Goal: Task Accomplishment & Management: Manage account settings

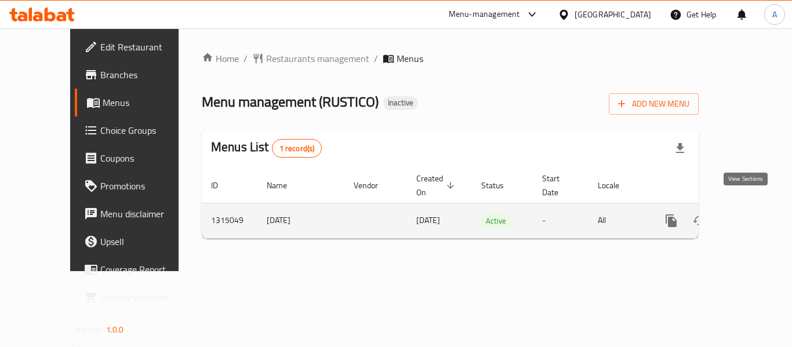
click at [748, 214] on icon "enhanced table" at bounding box center [755, 221] width 14 height 14
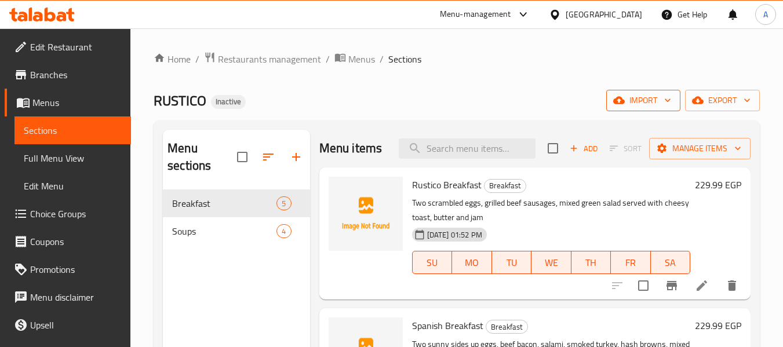
click at [655, 97] on span "import" at bounding box center [643, 100] width 56 height 14
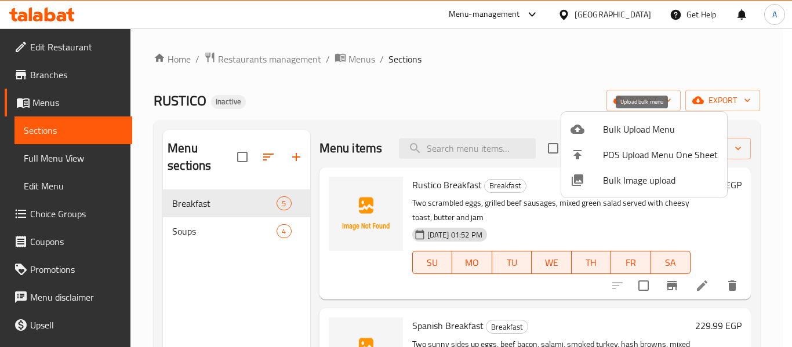
click at [617, 126] on span "Bulk Upload Menu" at bounding box center [660, 129] width 115 height 14
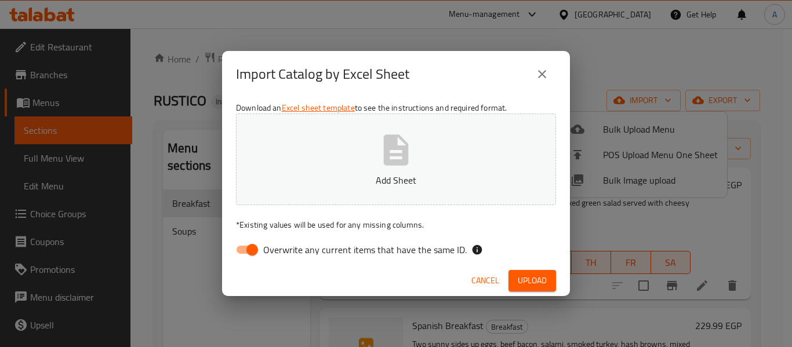
click at [304, 255] on span "Overwrite any current items that have the same ID." at bounding box center [364, 250] width 203 height 14
click at [285, 255] on input "Overwrite any current items that have the same ID." at bounding box center [252, 250] width 66 height 22
checkbox input "false"
click at [350, 203] on button "Add Sheet" at bounding box center [396, 160] width 320 height 92
click at [548, 287] on button "Upload" at bounding box center [532, 280] width 48 height 21
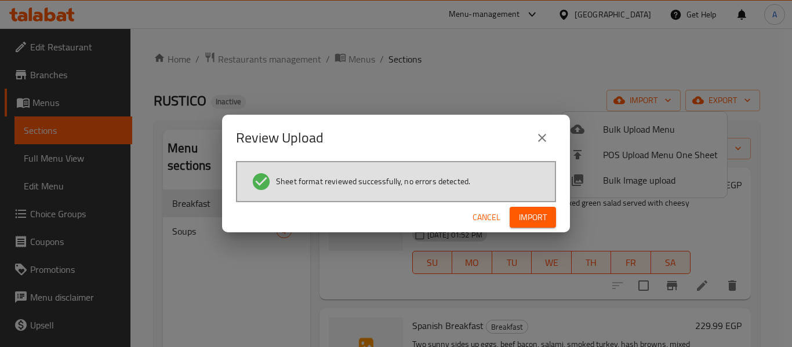
click at [549, 226] on button "Import" at bounding box center [532, 217] width 46 height 21
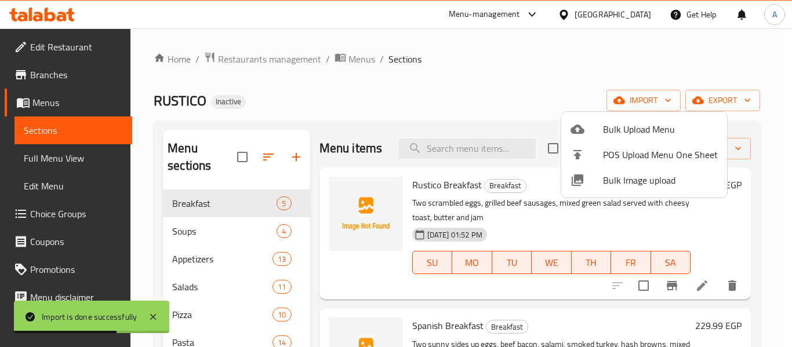
click at [63, 159] on div at bounding box center [396, 173] width 792 height 347
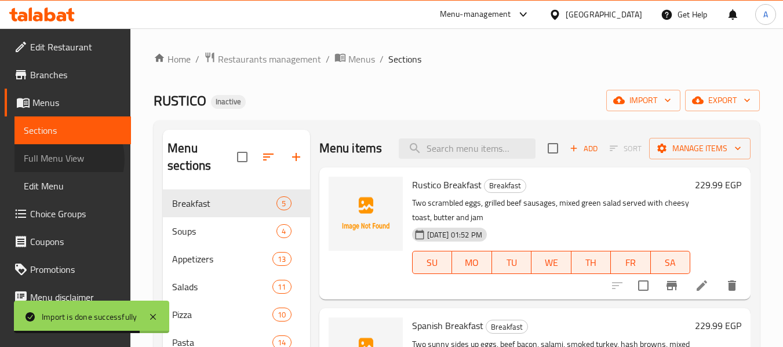
drag, startPoint x: 63, startPoint y: 159, endPoint x: 121, endPoint y: 150, distance: 58.7
click at [63, 159] on span "Full Menu View" at bounding box center [73, 158] width 98 height 14
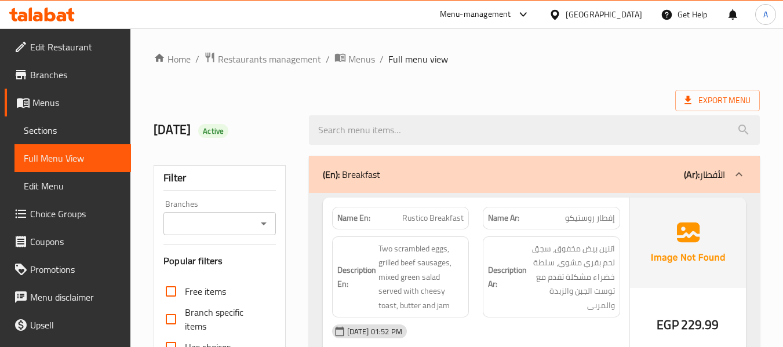
click at [71, 93] on link "Menus" at bounding box center [68, 103] width 126 height 28
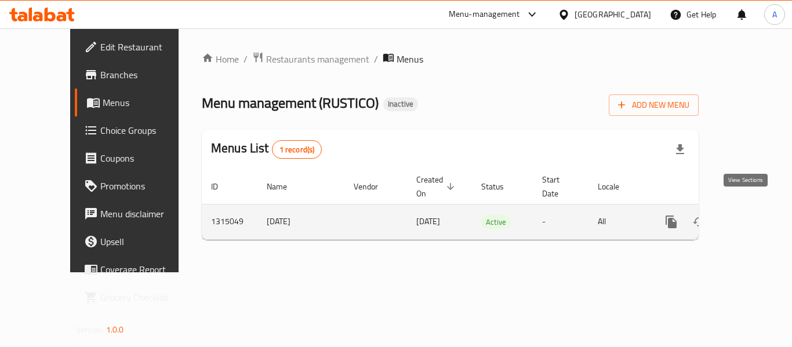
click at [748, 215] on icon "enhanced table" at bounding box center [755, 222] width 14 height 14
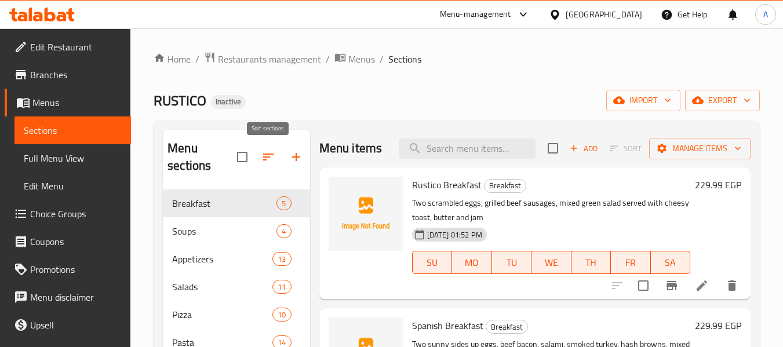
click at [263, 151] on icon "button" at bounding box center [268, 157] width 14 height 14
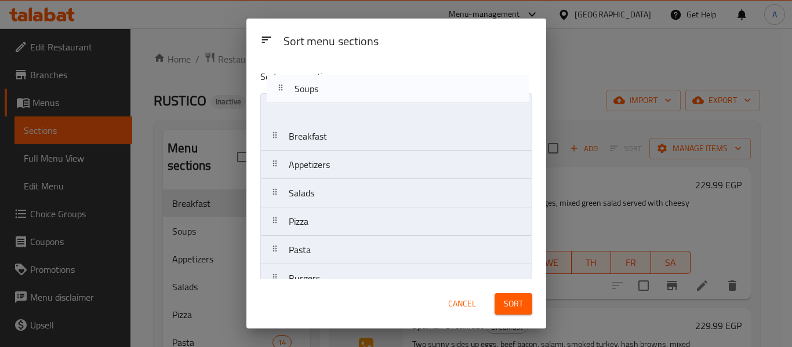
drag, startPoint x: 341, startPoint y: 130, endPoint x: 348, endPoint y: 90, distance: 40.5
click at [348, 90] on div "Sort menu sections Breakfast Soups Appetizers Salads Pizza Pasta Burgers Libnan…" at bounding box center [396, 169] width 300 height 219
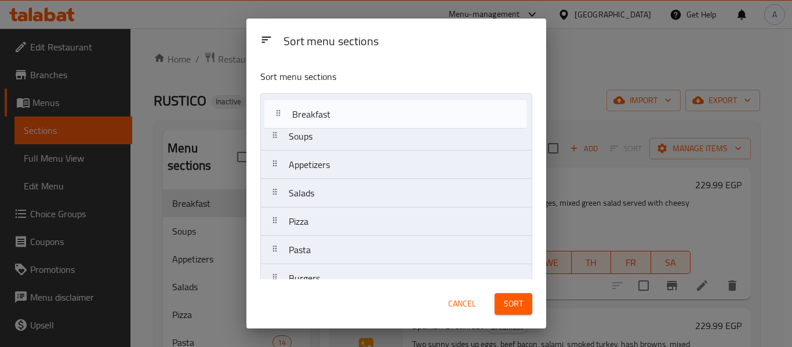
drag, startPoint x: 341, startPoint y: 137, endPoint x: 343, endPoint y: 116, distance: 21.0
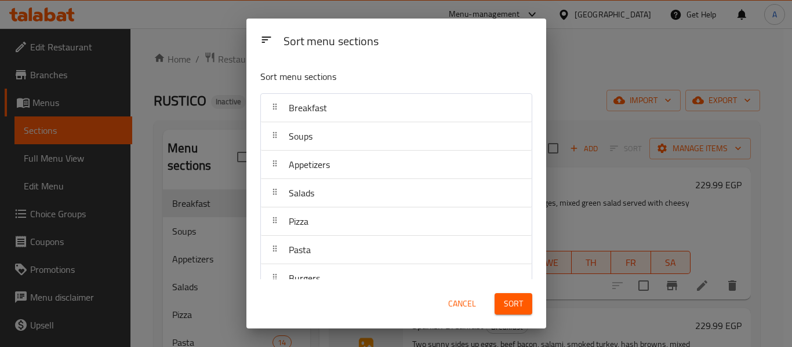
click at [506, 310] on span "Sort" at bounding box center [513, 304] width 19 height 14
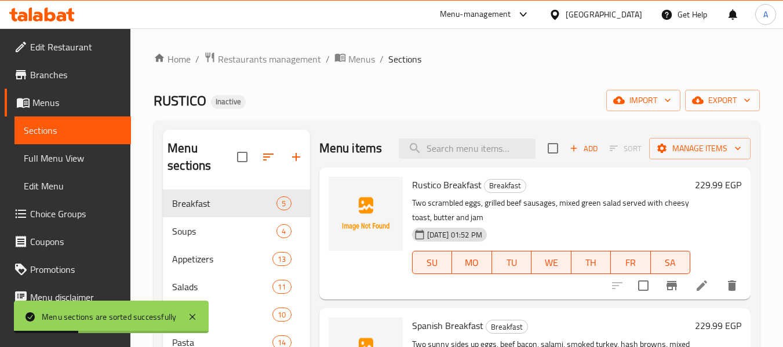
click at [52, 158] on span "Full Menu View" at bounding box center [73, 158] width 98 height 14
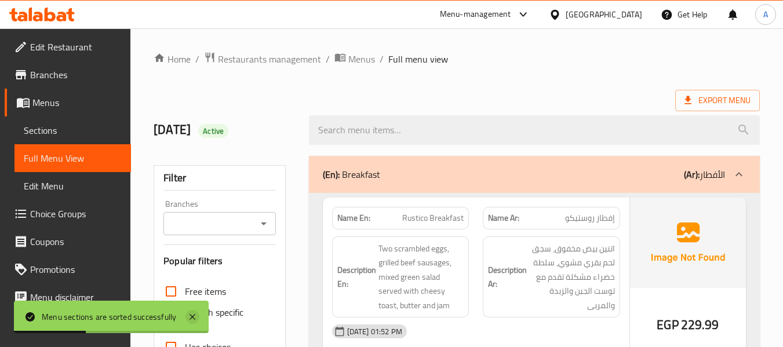
click at [192, 318] on icon at bounding box center [192, 317] width 6 height 6
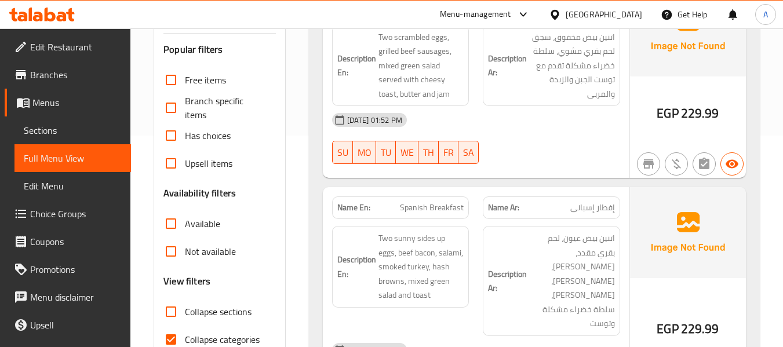
scroll to position [232, 0]
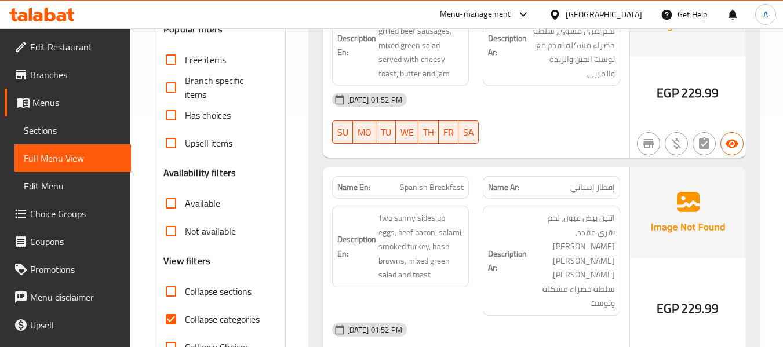
click at [207, 297] on span "Collapse sections" at bounding box center [218, 292] width 67 height 14
click at [185, 297] on input "Collapse sections" at bounding box center [171, 292] width 28 height 28
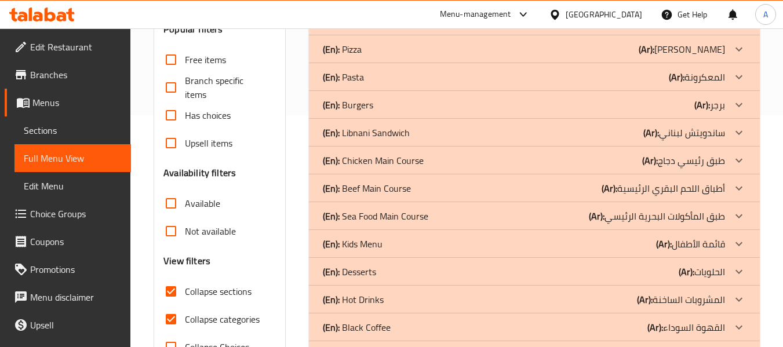
click at [220, 297] on span "Collapse sections" at bounding box center [218, 292] width 67 height 14
click at [185, 297] on input "Collapse sections" at bounding box center [171, 292] width 28 height 28
checkbox input "false"
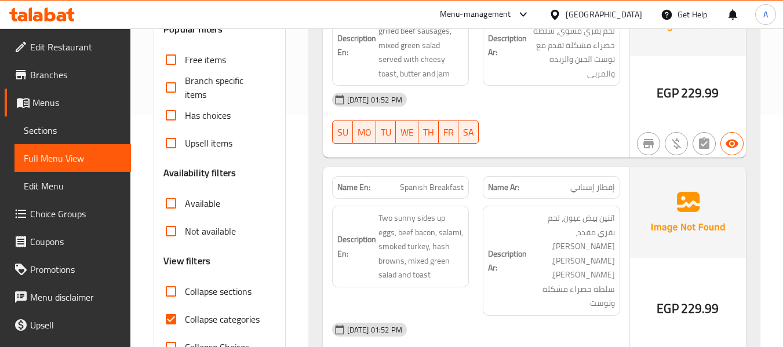
scroll to position [0, 0]
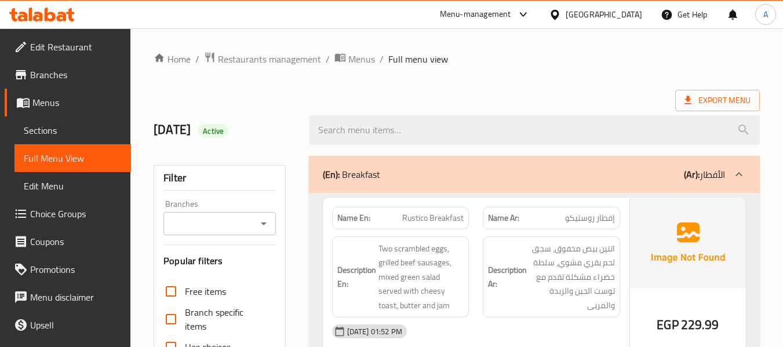
click at [557, 170] on div "(En): Breakfast (Ar): الأفطار" at bounding box center [524, 174] width 402 height 14
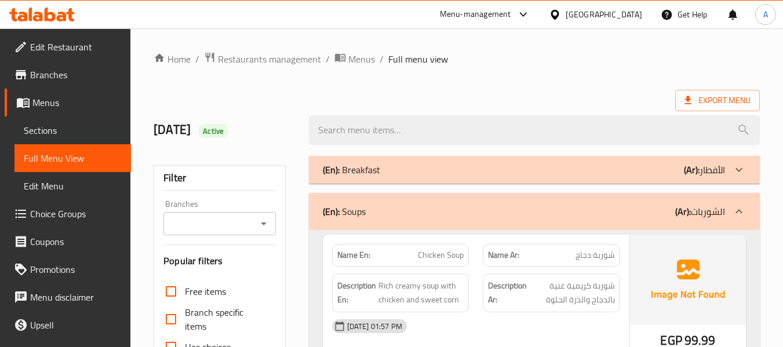
click at [604, 225] on div "(En): Soups (Ar): الشوربات" at bounding box center [534, 211] width 451 height 37
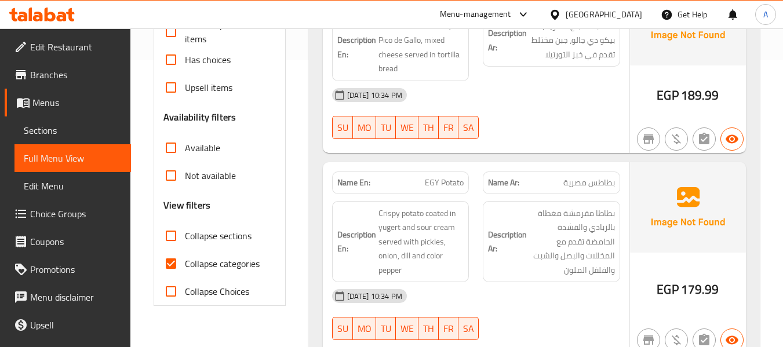
scroll to position [290, 0]
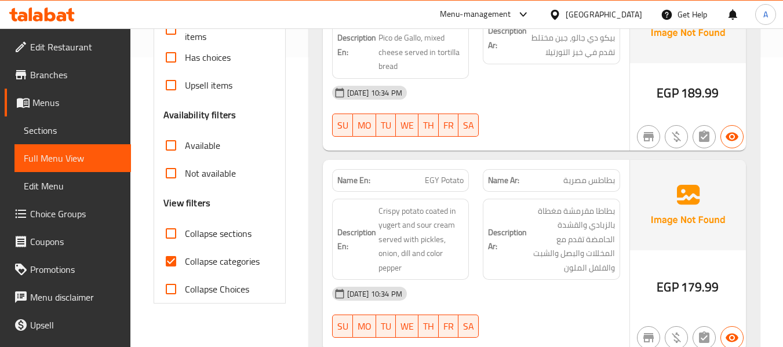
click at [206, 264] on span "Collapse categories" at bounding box center [222, 261] width 75 height 14
click at [185, 264] on input "Collapse categories" at bounding box center [171, 261] width 28 height 28
checkbox input "false"
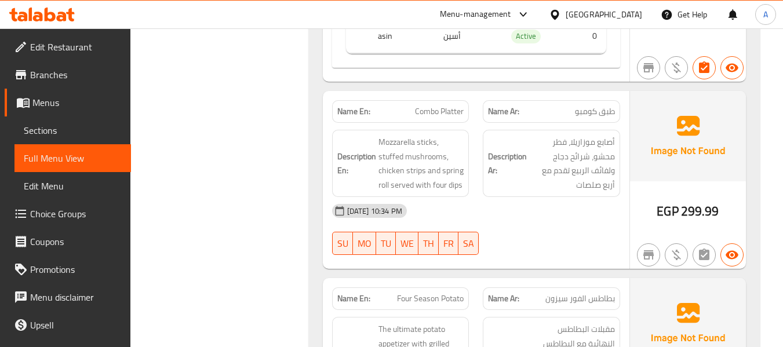
scroll to position [0, 0]
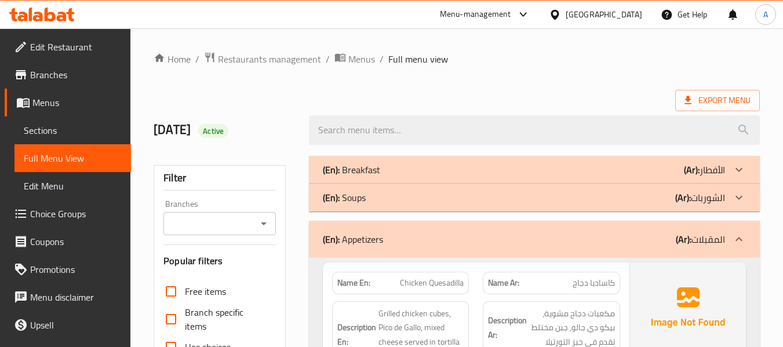
drag, startPoint x: 382, startPoint y: 240, endPoint x: 374, endPoint y: 249, distance: 11.9
click at [376, 246] on p "(En): Appetizers" at bounding box center [353, 239] width 60 height 14
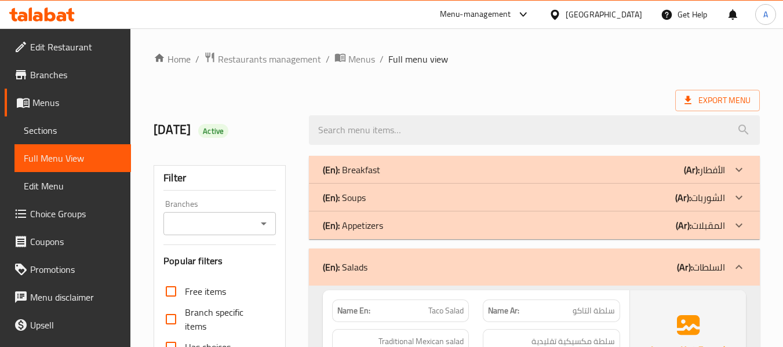
click at [361, 239] on div "(En): Appetizers (Ar): المقبلات" at bounding box center [534, 226] width 451 height 28
